Goal: Information Seeking & Learning: Learn about a topic

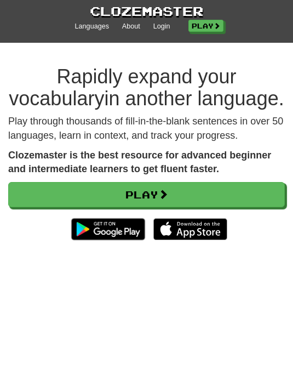
click at [179, 189] on link "Play" at bounding box center [146, 194] width 277 height 25
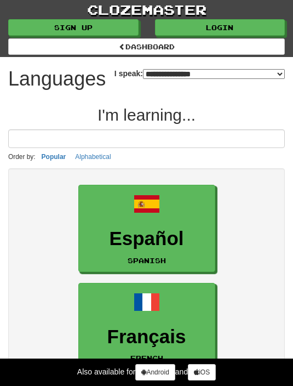
select select "*******"
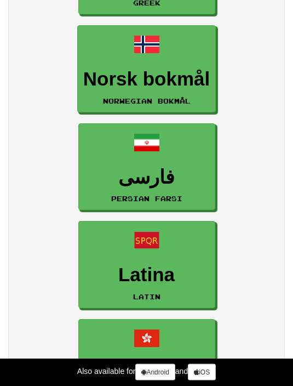
scroll to position [1723, 0]
click at [192, 90] on h3 "Norsk bokmål" at bounding box center [146, 78] width 126 height 21
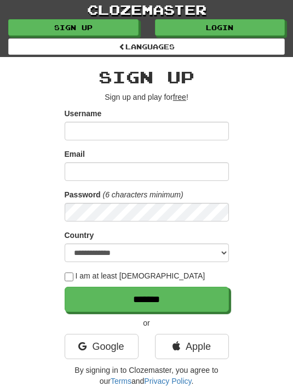
scroll to position [16, 0]
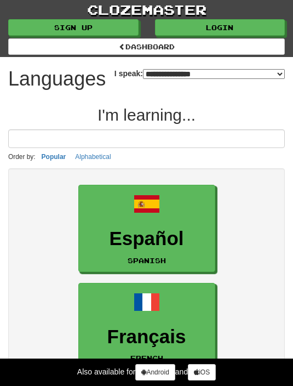
select select "*******"
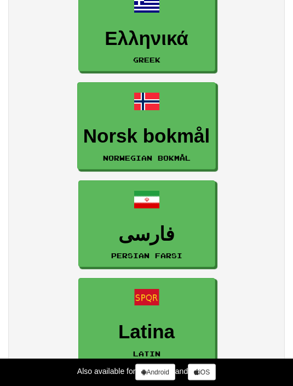
scroll to position [1666, 0]
click at [175, 147] on h3 "Norsk bokmål" at bounding box center [146, 135] width 126 height 21
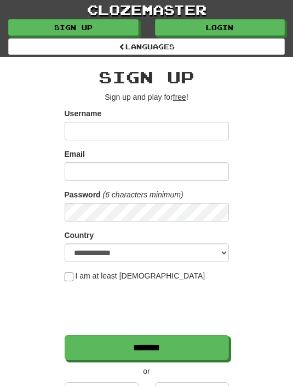
click at [177, 103] on div "**********" at bounding box center [147, 251] width 164 height 366
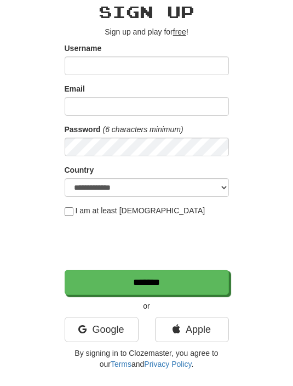
scroll to position [64, 0]
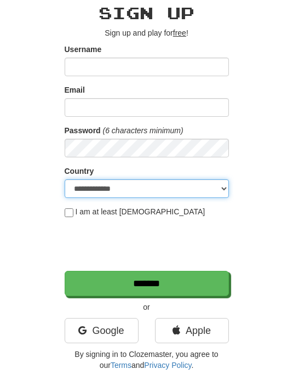
click at [85, 189] on select "**********" at bounding box center [147, 189] width 164 height 19
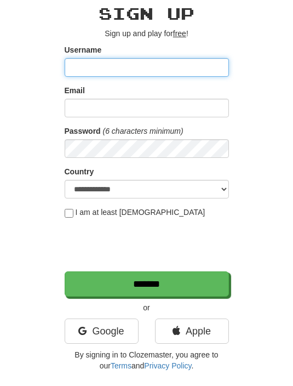
click at [89, 70] on input "Username" at bounding box center [147, 67] width 164 height 19
type input "**********"
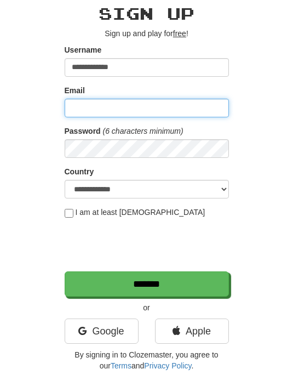
click at [181, 101] on input "Email" at bounding box center [147, 108] width 164 height 19
type input "**********"
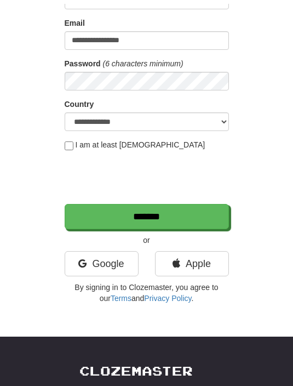
scroll to position [131, 0]
click at [184, 215] on input "*******" at bounding box center [147, 216] width 164 height 25
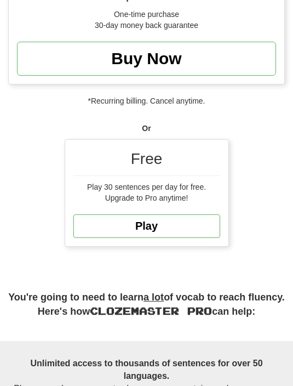
scroll to position [579, 0]
click at [188, 224] on link "Play" at bounding box center [146, 226] width 147 height 24
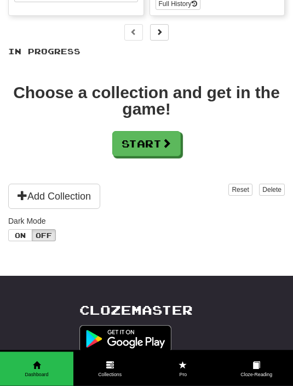
scroll to position [154, 0]
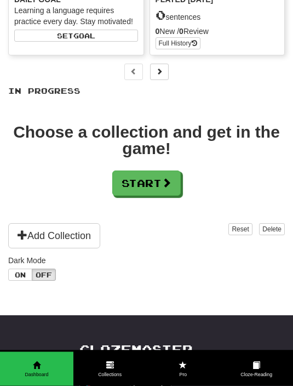
click at [24, 274] on button "On" at bounding box center [20, 275] width 24 height 12
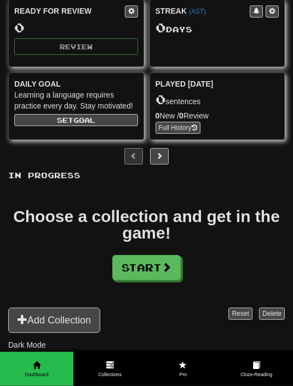
scroll to position [70, 0]
click at [259, 369] on span at bounding box center [256, 365] width 8 height 8
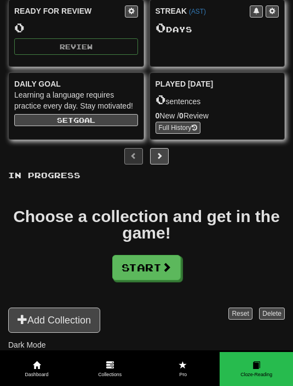
scroll to position [36, 0]
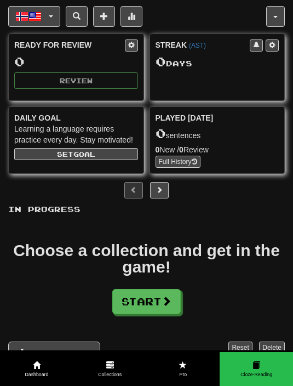
click at [54, 20] on button "Norsk bokmål / English" at bounding box center [34, 16] width 52 height 21
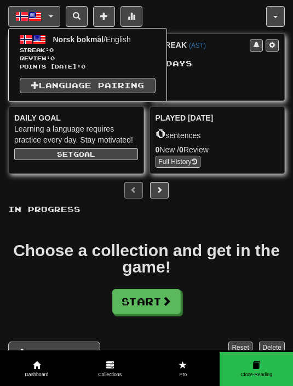
click at [46, 14] on div at bounding box center [146, 193] width 293 height 386
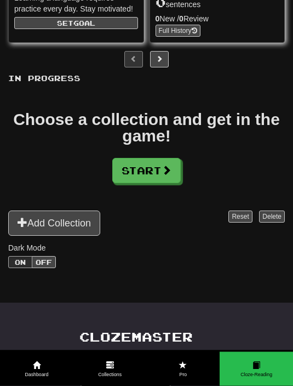
scroll to position [167, 0]
click at [171, 175] on span at bounding box center [167, 170] width 10 height 10
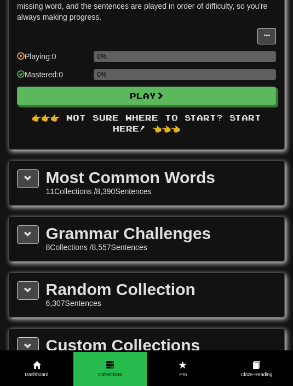
scroll to position [0, 0]
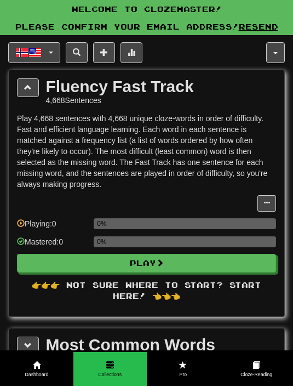
click at [148, 262] on button "Play" at bounding box center [146, 263] width 259 height 19
select select "**"
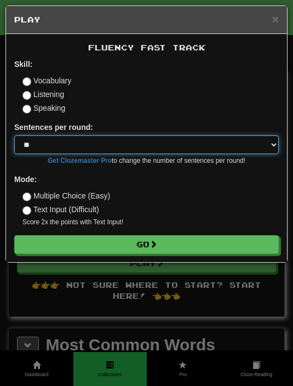
click at [266, 141] on select "* ** ** ** ** ** *** ********" at bounding box center [146, 144] width 264 height 19
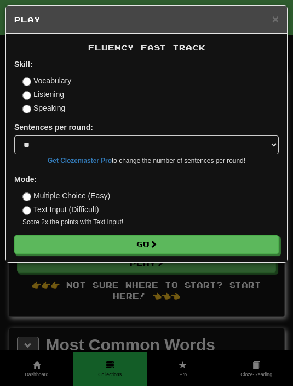
click at [138, 238] on button "Go" at bounding box center [146, 244] width 264 height 19
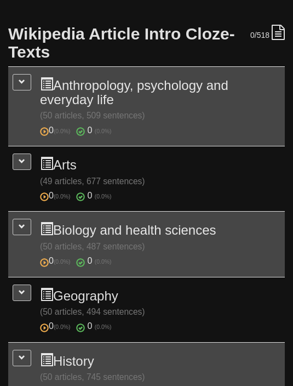
scroll to position [270, 0]
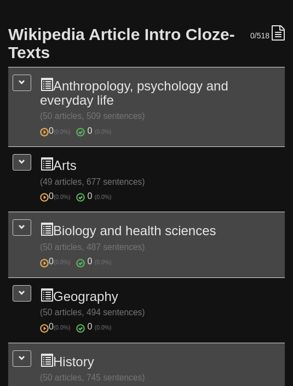
click at [74, 166] on h3 "0 (0.0%) 0 (0.0%) Arts (49 articles, 677 sentences) 0 (0.0%) 0 (0.0%)" at bounding box center [160, 179] width 240 height 45
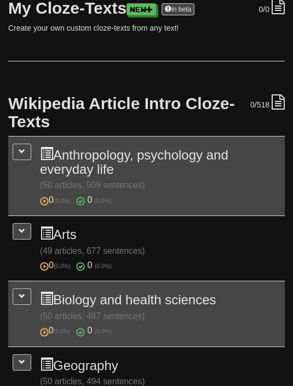
scroll to position [197, 0]
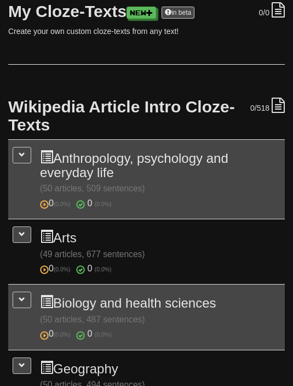
click at [112, 158] on h3 "0 (0.0%) 0 (0.0%) Anthropology, psychology and everyday life (50 articles, 509 …" at bounding box center [160, 180] width 240 height 60
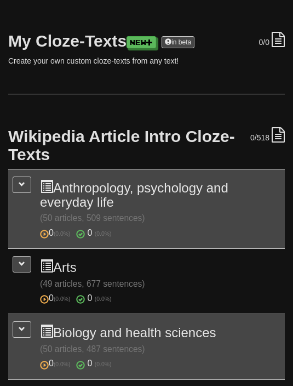
scroll to position [159, 0]
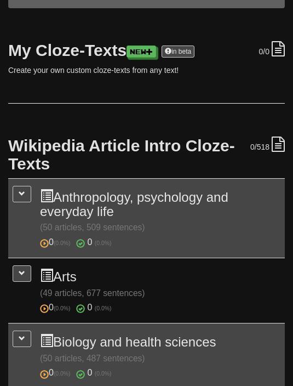
click at [25, 200] on button at bounding box center [22, 194] width 19 height 16
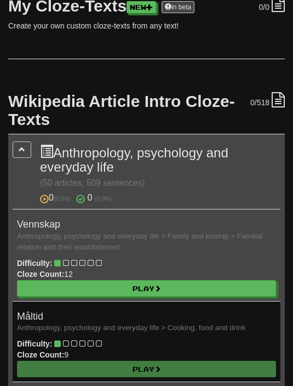
scroll to position [197, 0]
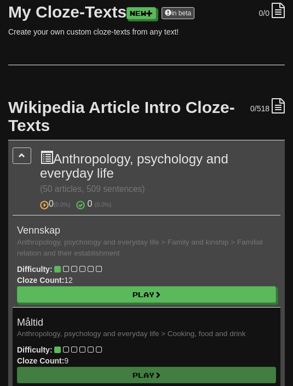
click at [177, 289] on link "Play" at bounding box center [146, 294] width 259 height 16
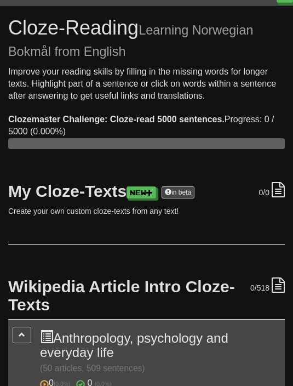
scroll to position [0, 0]
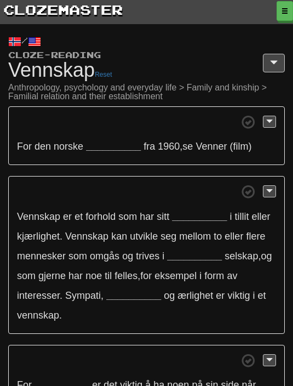
click at [275, 62] on span at bounding box center [274, 62] width 8 height 9
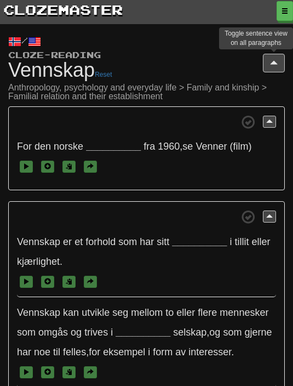
click at [276, 64] on span at bounding box center [274, 62] width 8 height 9
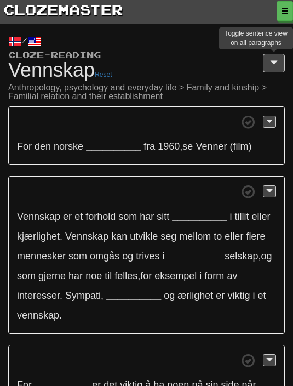
click at [275, 66] on span at bounding box center [274, 62] width 8 height 9
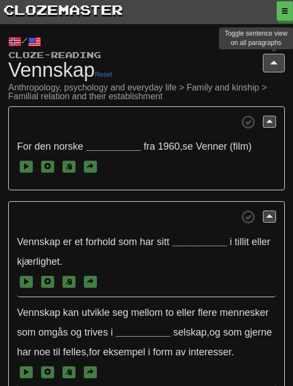
click at [276, 64] on span at bounding box center [274, 62] width 8 height 9
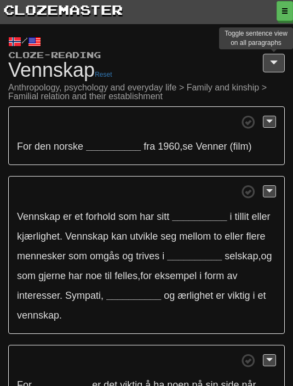
click at [267, 120] on span at bounding box center [269, 121] width 7 height 8
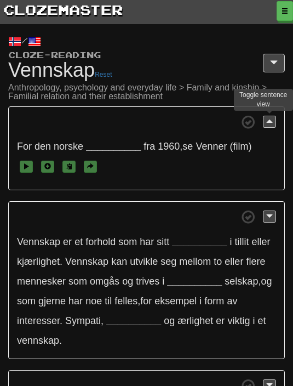
click at [275, 126] on button at bounding box center [269, 122] width 13 height 12
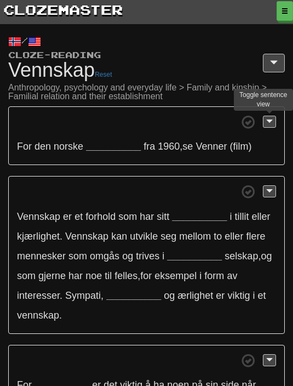
click at [270, 123] on span at bounding box center [269, 121] width 7 height 8
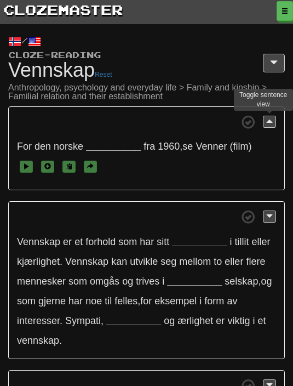
click at [264, 120] on button at bounding box center [269, 122] width 13 height 12
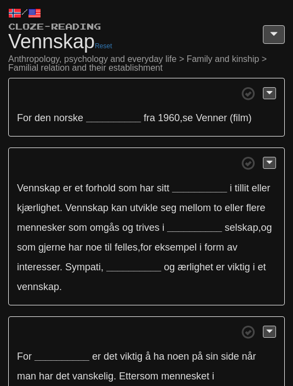
click at [113, 116] on strong "__________" at bounding box center [113, 118] width 55 height 11
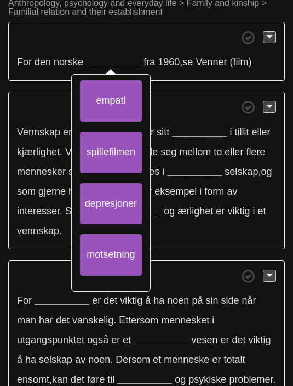
scroll to position [85, 0]
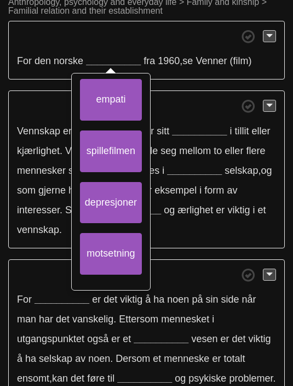
click at [114, 65] on strong "__________" at bounding box center [113, 60] width 55 height 11
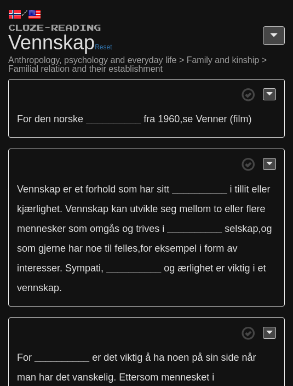
scroll to position [0, 0]
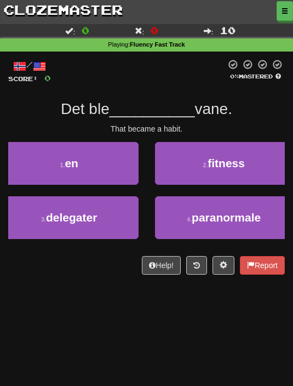
click at [96, 15] on link "clozemaster" at bounding box center [63, 9] width 126 height 19
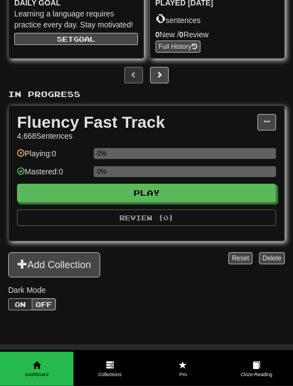
scroll to position [133, 0]
click at [265, 128] on button at bounding box center [266, 122] width 19 height 16
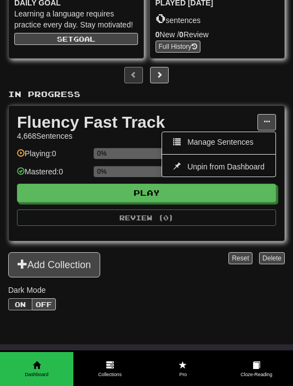
click at [267, 119] on div at bounding box center [146, 193] width 293 height 386
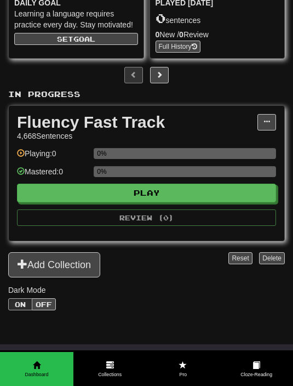
click at [89, 266] on button "Add Collection" at bounding box center [54, 264] width 92 height 25
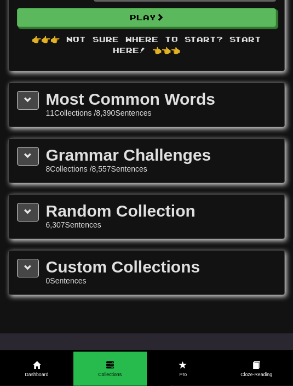
scroll to position [225, 0]
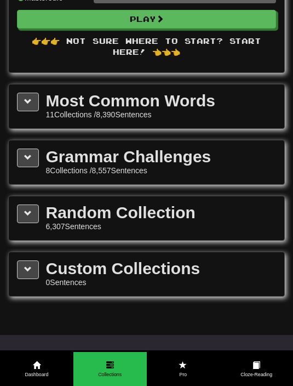
click at [33, 96] on button at bounding box center [28, 102] width 22 height 19
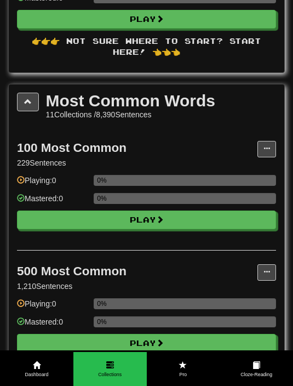
click at [168, 221] on button "Play" at bounding box center [146, 219] width 259 height 19
select select "**"
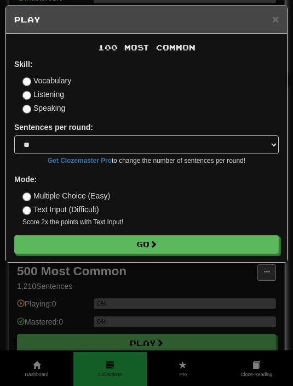
click at [157, 241] on span at bounding box center [153, 244] width 8 height 8
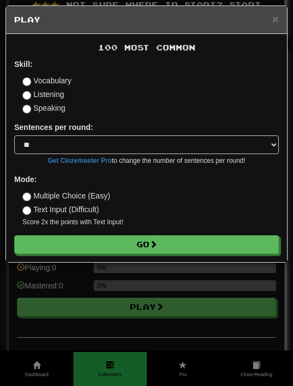
click at [273, 14] on span "×" at bounding box center [275, 19] width 7 height 13
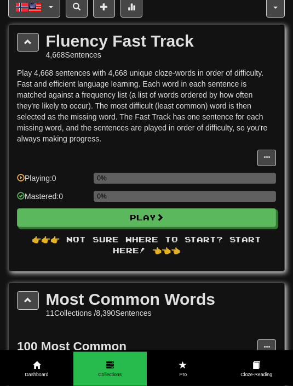
scroll to position [0, 0]
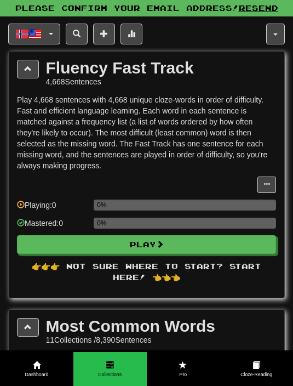
click at [275, 32] on button "button" at bounding box center [275, 34] width 19 height 21
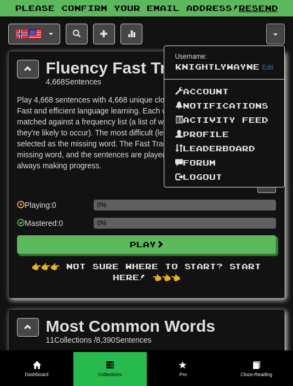
click at [278, 33] on div at bounding box center [146, 193] width 293 height 386
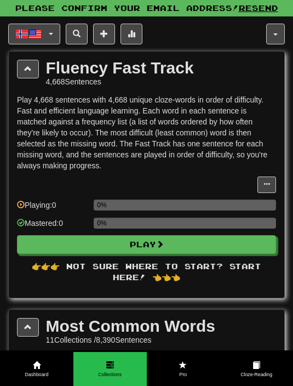
click at [36, 34] on span "button" at bounding box center [34, 33] width 13 height 13
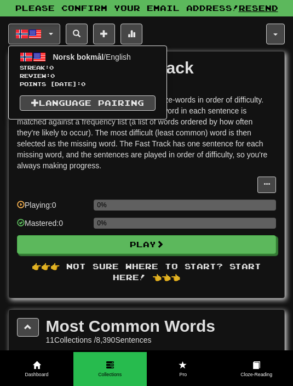
click at [47, 34] on div at bounding box center [146, 193] width 293 height 386
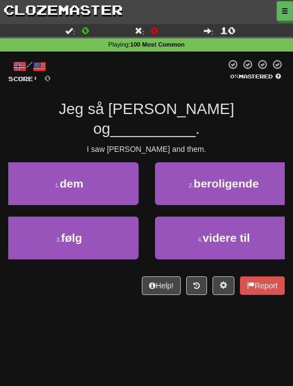
click at [223, 281] on span at bounding box center [224, 285] width 8 height 8
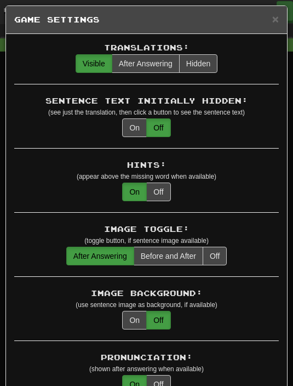
click at [273, 22] on span "×" at bounding box center [275, 19] width 7 height 13
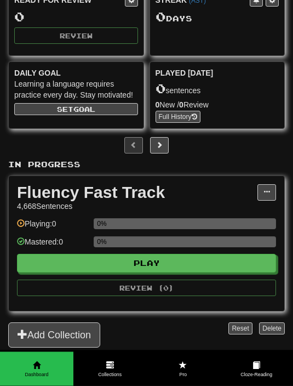
scroll to position [63, 0]
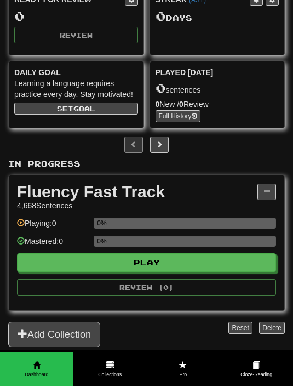
click at [84, 331] on button "Add Collection" at bounding box center [54, 333] width 92 height 25
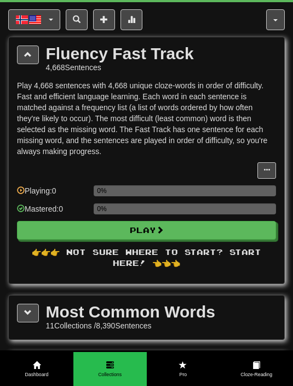
scroll to position [0, 0]
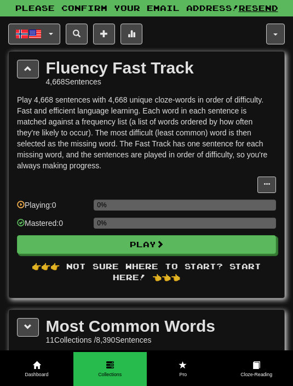
click at [36, 65] on button at bounding box center [28, 69] width 22 height 19
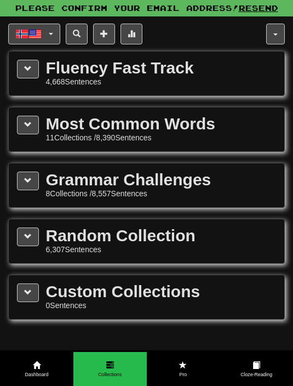
click at [134, 36] on span at bounding box center [132, 34] width 8 height 8
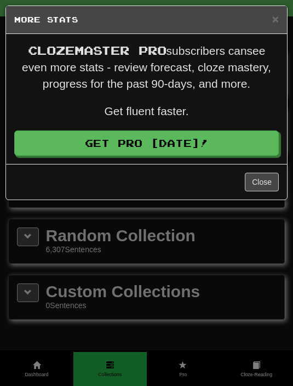
click at [277, 16] on span "×" at bounding box center [275, 19] width 7 height 13
